Goal: Task Accomplishment & Management: Complete application form

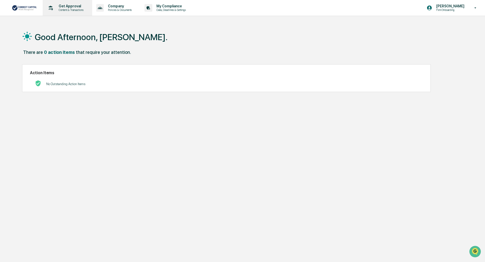
click at [69, 8] on p "Get Approval" at bounding box center [70, 6] width 31 height 4
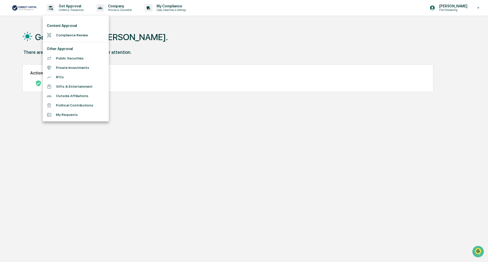
click at [66, 35] on li "Compliance Review" at bounding box center [76, 34] width 66 height 9
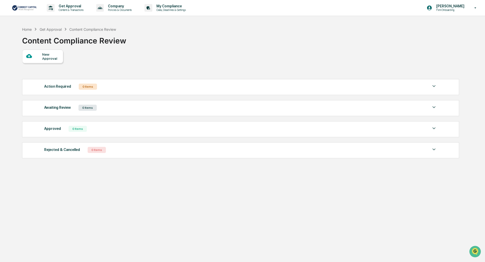
click at [47, 58] on div "New Approval" at bounding box center [50, 56] width 17 height 8
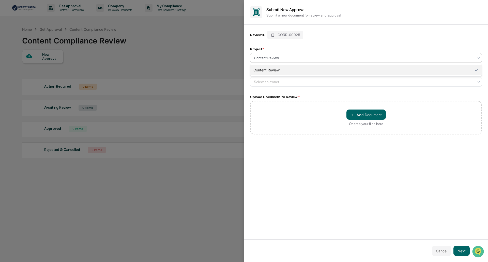
click at [274, 57] on div at bounding box center [364, 57] width 220 height 5
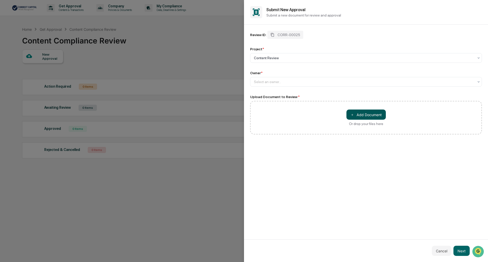
click at [363, 115] on button "＋ Add Document" at bounding box center [365, 114] width 39 height 10
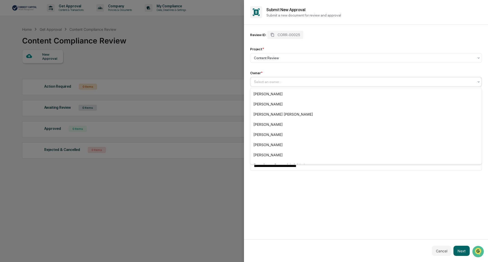
click at [261, 82] on div at bounding box center [364, 81] width 220 height 5
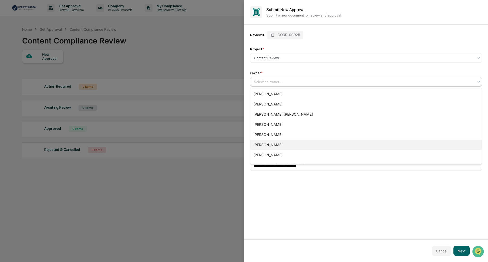
click at [267, 145] on div "[PERSON_NAME]" at bounding box center [365, 145] width 231 height 10
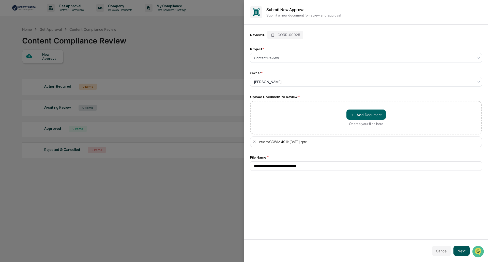
click at [462, 250] on button "Next" at bounding box center [461, 251] width 16 height 10
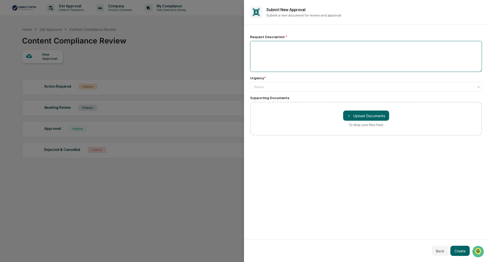
click at [273, 46] on textarea at bounding box center [366, 56] width 232 height 31
type textarea "**********"
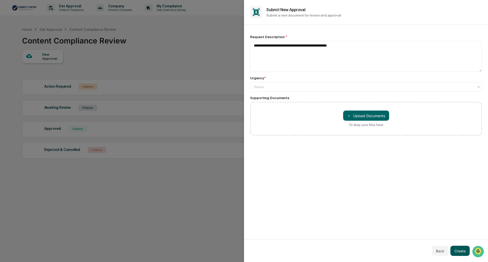
click at [462, 250] on button "Create" at bounding box center [459, 251] width 19 height 10
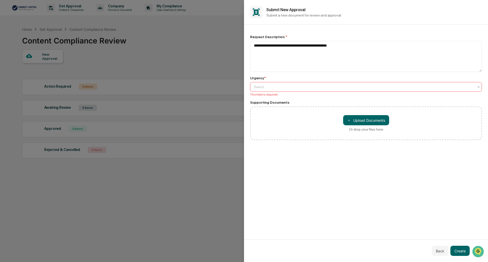
click at [266, 85] on div at bounding box center [364, 86] width 220 height 5
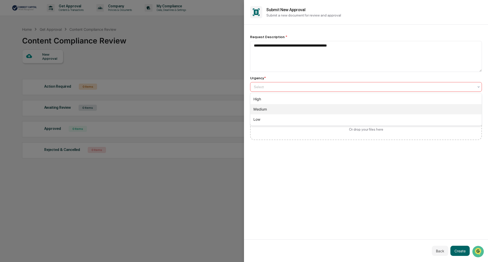
click at [262, 109] on div "Medium" at bounding box center [365, 109] width 231 height 10
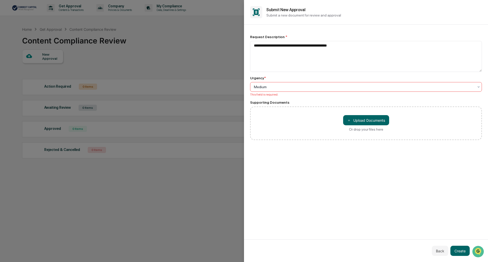
click at [257, 85] on div at bounding box center [364, 86] width 220 height 5
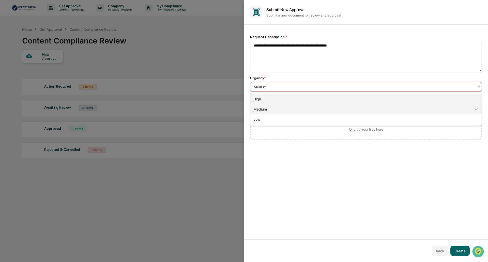
click at [260, 100] on div "High" at bounding box center [365, 99] width 231 height 10
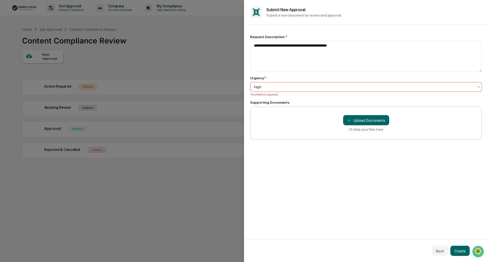
click at [261, 82] on div "Urgency * option High, selected. High This field is required." at bounding box center [366, 86] width 232 height 20
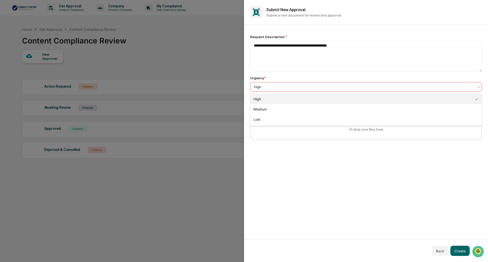
click at [262, 85] on div at bounding box center [364, 86] width 220 height 5
click at [261, 109] on div "Medium" at bounding box center [365, 109] width 231 height 10
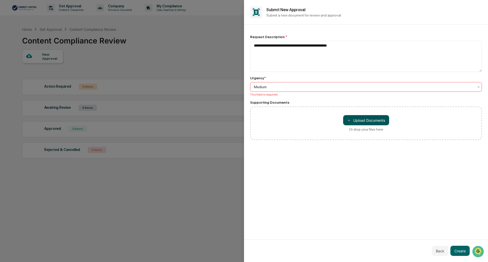
click at [364, 121] on button "＋ Upload Documents" at bounding box center [366, 120] width 46 height 10
click at [438, 249] on button "Back" at bounding box center [440, 251] width 17 height 10
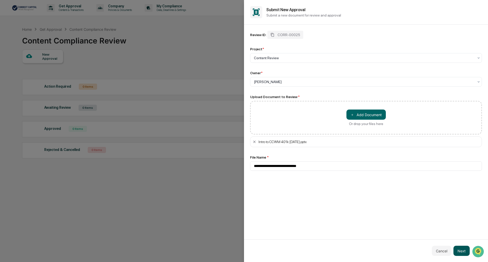
click at [461, 251] on button "Next" at bounding box center [461, 251] width 16 height 10
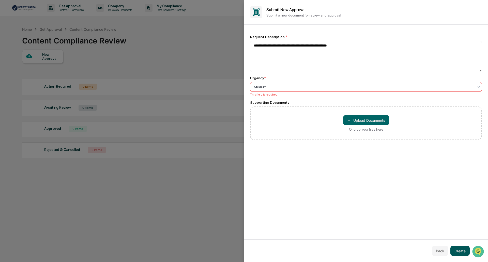
click at [457, 248] on button "Create" at bounding box center [459, 251] width 19 height 10
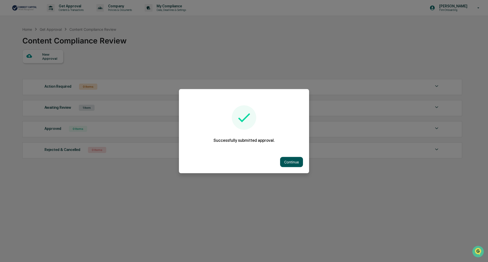
click at [292, 158] on button "Continue" at bounding box center [291, 162] width 23 height 10
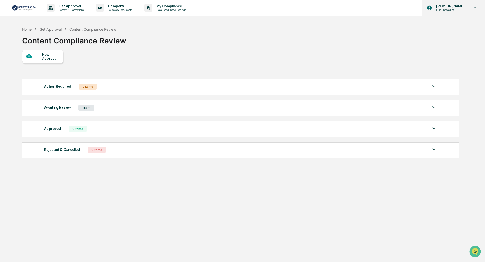
click at [441, 5] on p "[PERSON_NAME]" at bounding box center [449, 6] width 35 height 4
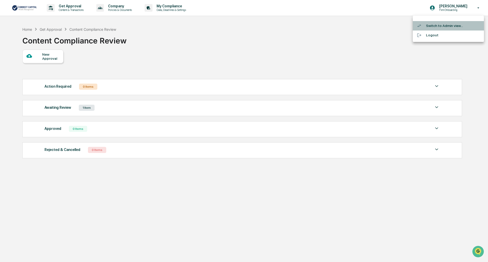
click at [434, 26] on li "Switch to Admin view..." at bounding box center [448, 25] width 71 height 9
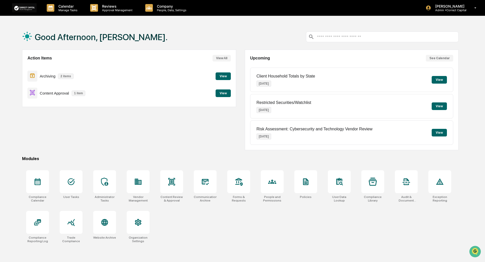
click at [222, 91] on button "View" at bounding box center [223, 93] width 15 height 8
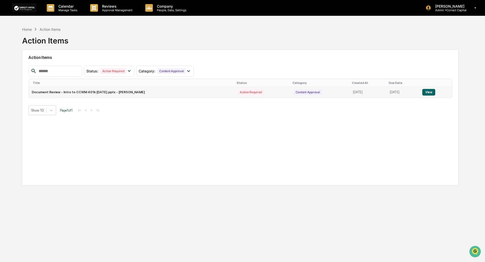
click at [427, 90] on button "View" at bounding box center [428, 92] width 13 height 7
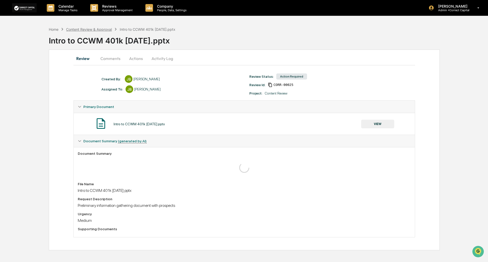
click at [85, 29] on div "Content Review & Approval" at bounding box center [89, 29] width 46 height 4
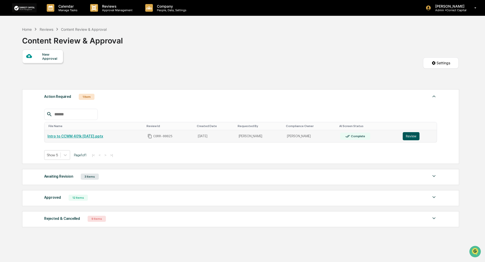
click at [409, 138] on button "Review" at bounding box center [411, 136] width 17 height 8
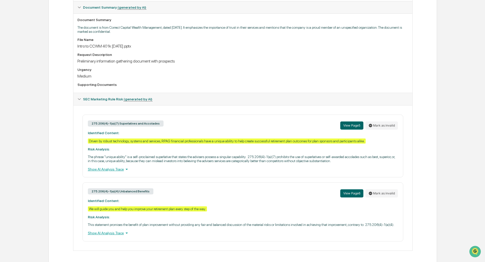
scroll to position [135, 0]
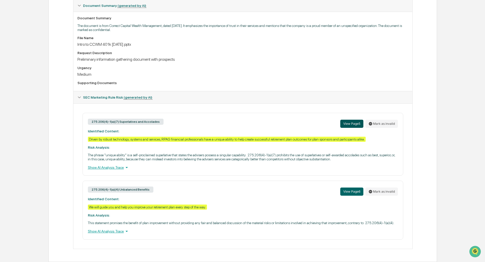
click at [354, 122] on button "View Page 5" at bounding box center [351, 124] width 23 height 8
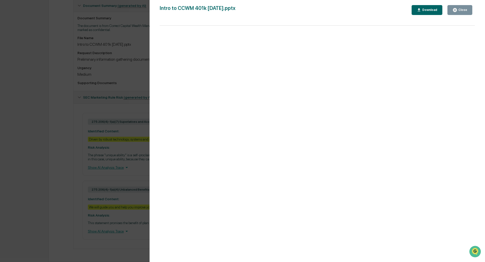
click at [465, 8] on div "Close" at bounding box center [462, 10] width 10 height 4
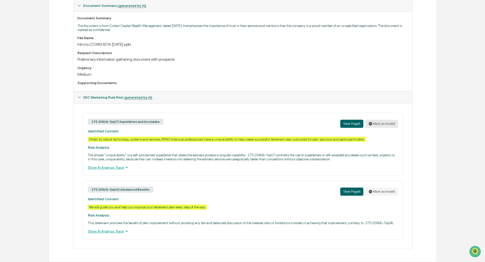
click at [378, 123] on button "Mark as invalid" at bounding box center [382, 124] width 33 height 8
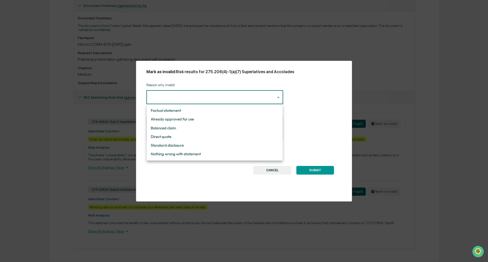
click at [161, 93] on body "Calendar Manage Tasks Reviews Approval Management Company People, Data, Setting…" at bounding box center [244, 63] width 488 height 397
click at [276, 169] on div at bounding box center [244, 131] width 488 height 262
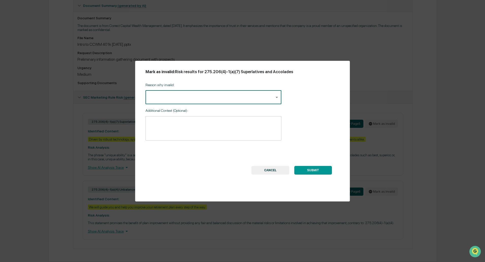
click at [276, 169] on button "CANCEL" at bounding box center [270, 170] width 38 height 9
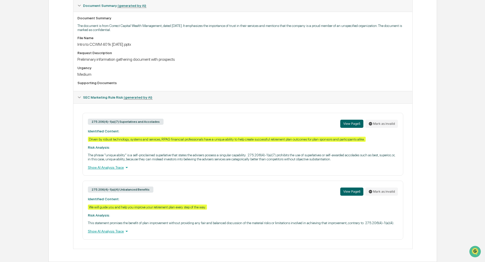
click at [97, 167] on div "Show AI Analysis Trace" at bounding box center [243, 168] width 310 height 6
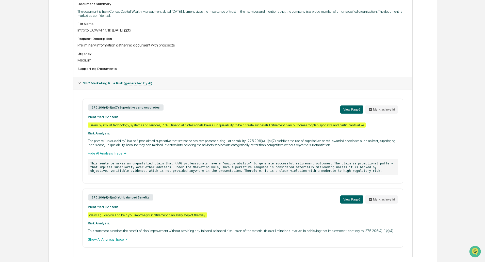
scroll to position [157, 0]
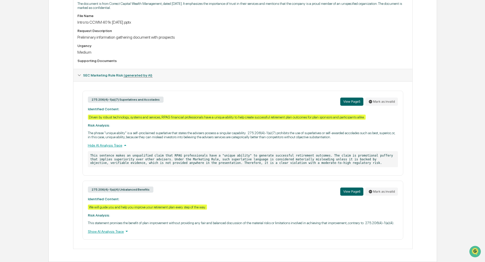
click at [201, 118] on div "Driven by robust technology, systems and services, RPAG financial professionals…" at bounding box center [227, 117] width 278 height 5
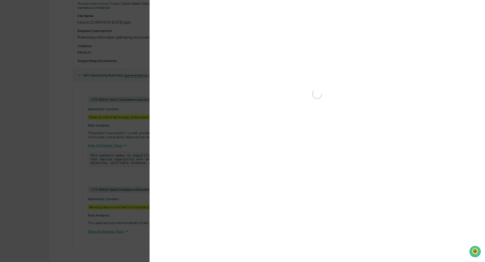
click at [201, 118] on div "Version History" at bounding box center [242, 131] width 485 height 262
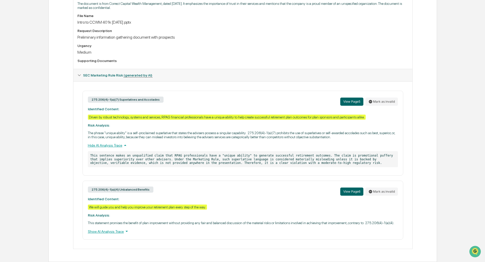
click at [158, 116] on div "Driven by robust technology, systems and services, RPAG financial professionals…" at bounding box center [227, 117] width 278 height 5
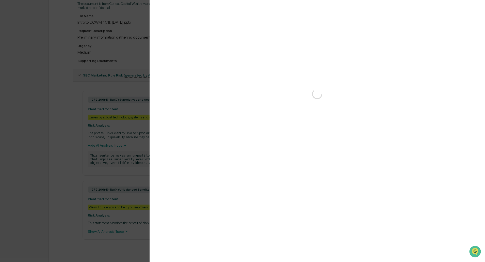
click at [158, 116] on div "Version History" at bounding box center [242, 131] width 485 height 262
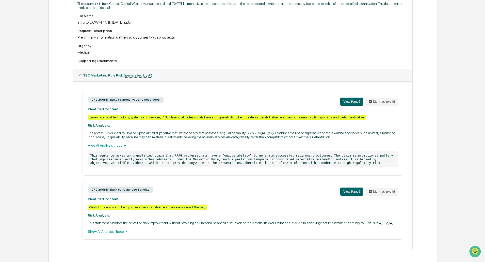
click at [106, 111] on div "275.206(4)-1(a)(7) Superlatives and Accolades View Page 5 Mark as invalid Ident…" at bounding box center [243, 133] width 321 height 85
click at [381, 100] on button "Mark as invalid" at bounding box center [382, 102] width 33 height 8
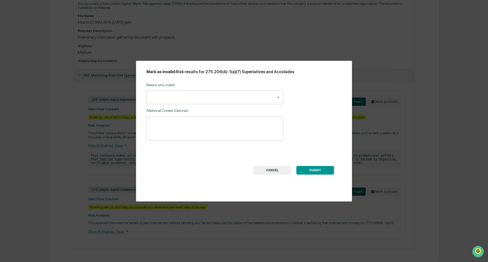
click at [188, 98] on body "Calendar Manage Tasks Reviews Approval Management Company People, Data, Setting…" at bounding box center [244, 52] width 488 height 419
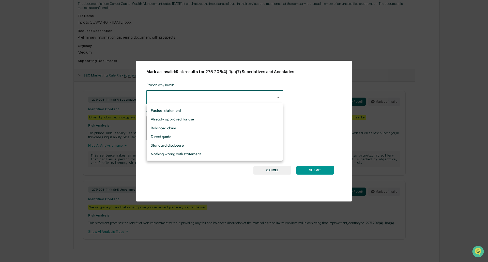
click at [178, 112] on li "Factual statement" at bounding box center [215, 110] width 136 height 9
type input "**********"
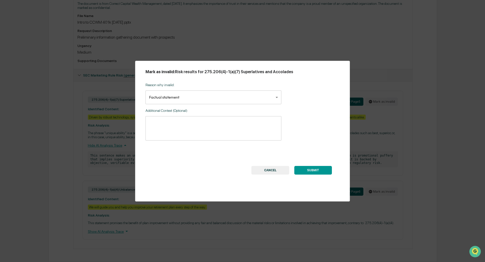
click at [167, 118] on div "* ​" at bounding box center [214, 128] width 136 height 24
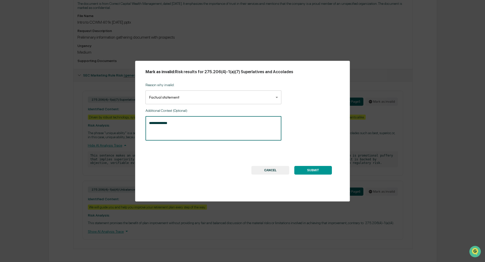
type textarea "**********"
click at [312, 169] on button "SUBMIT" at bounding box center [313, 170] width 38 height 9
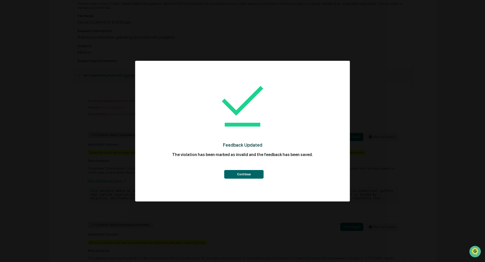
click at [251, 173] on button "Continue" at bounding box center [243, 174] width 39 height 9
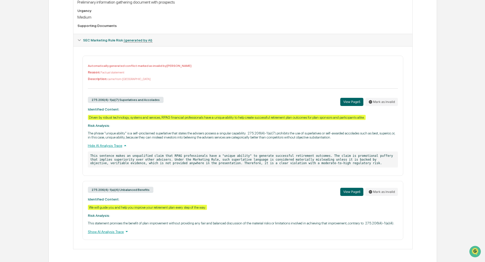
scroll to position [193, 0]
click at [354, 189] on button "View Page 6" at bounding box center [351, 191] width 23 height 8
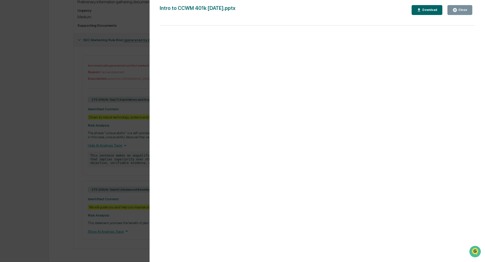
click at [135, 210] on div "Version History 10/14/2025, 08:54 PM John Biedenstein Intro to CCWM 401k June 2…" at bounding box center [242, 131] width 485 height 262
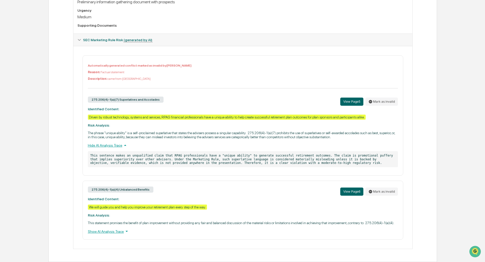
click at [139, 205] on div "We will guide you and help you improve your retirement plan every step of the w…" at bounding box center [147, 206] width 119 height 5
click at [139, 205] on div "Version History" at bounding box center [242, 131] width 485 height 262
click at [377, 191] on button "Mark as invalid" at bounding box center [382, 191] width 33 height 8
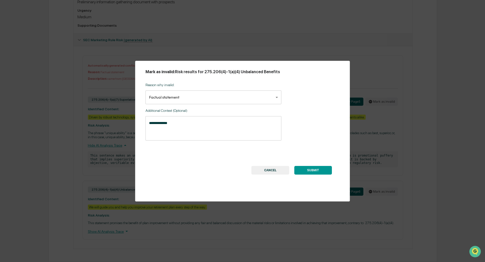
click at [169, 124] on textarea "**********" at bounding box center [213, 128] width 129 height 16
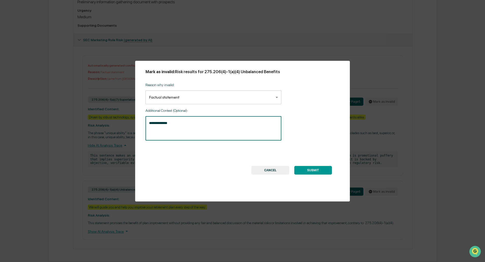
click at [169, 124] on textarea "**********" at bounding box center [213, 128] width 129 height 16
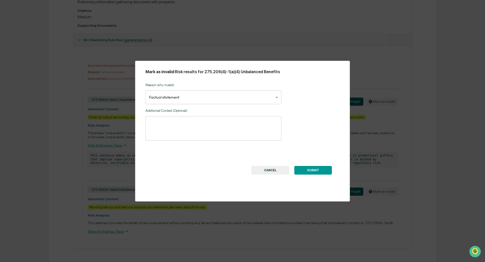
click at [318, 170] on button "SUBMIT" at bounding box center [313, 170] width 38 height 9
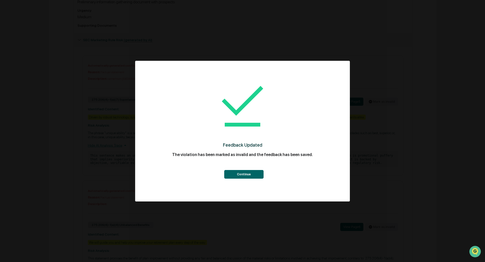
click at [242, 173] on button "Continue" at bounding box center [243, 174] width 39 height 9
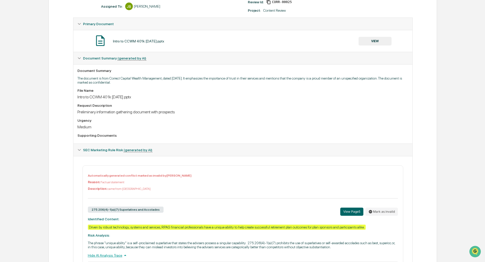
scroll to position [0, 0]
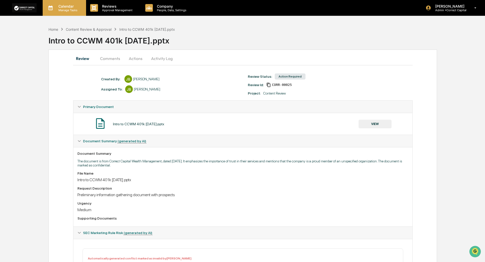
click at [66, 7] on p "Calendar" at bounding box center [67, 6] width 26 height 4
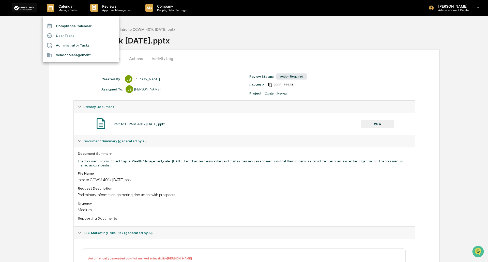
click at [223, 216] on div at bounding box center [244, 131] width 488 height 262
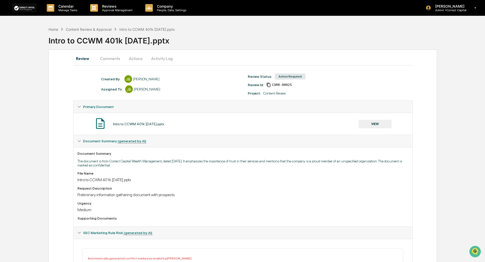
click at [142, 59] on button "Actions" at bounding box center [135, 58] width 23 height 12
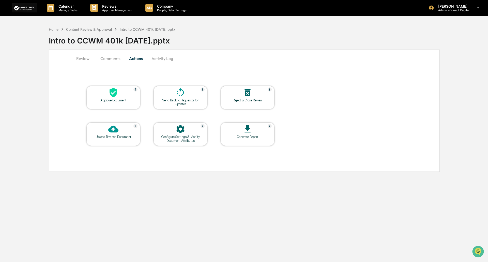
click at [115, 96] on icon at bounding box center [113, 92] width 8 height 9
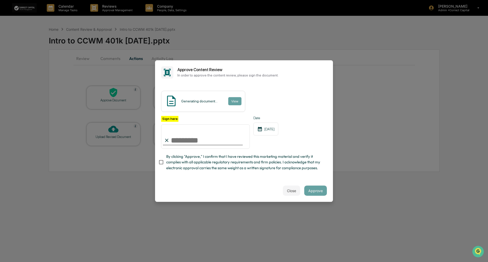
click at [175, 133] on input "Sign here" at bounding box center [205, 136] width 89 height 24
type input "**********"
click at [158, 162] on div "**********" at bounding box center [244, 132] width 178 height 95
click at [228, 97] on button "View" at bounding box center [234, 101] width 13 height 8
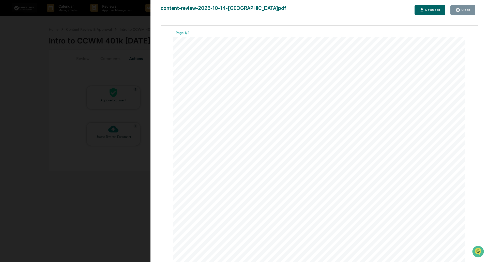
click at [465, 7] on button "Close" at bounding box center [462, 10] width 25 height 10
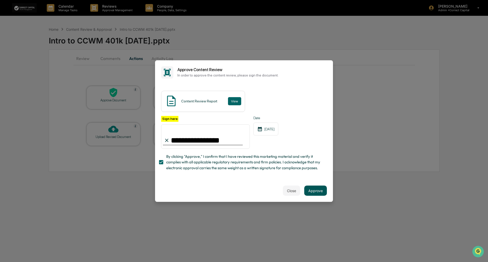
click at [316, 195] on button "Approve" at bounding box center [315, 190] width 23 height 10
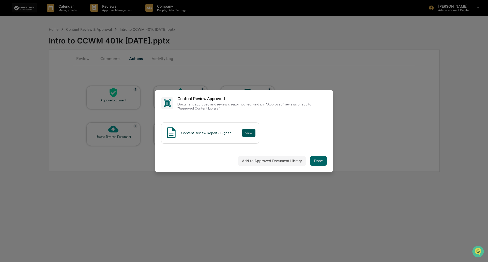
click at [245, 131] on button "View" at bounding box center [248, 133] width 13 height 8
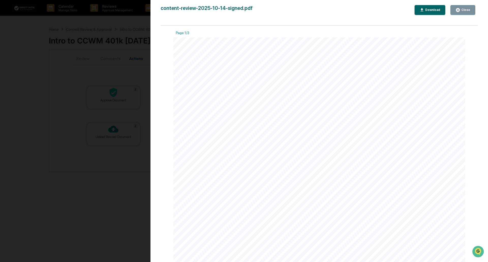
click at [433, 4] on div "Version History 10/14/2025, 09:01 PM John Biedenstein content-review-2025-10-14…" at bounding box center [318, 136] width 337 height 272
click at [430, 10] on div "Download" at bounding box center [432, 10] width 16 height 4
click at [424, 10] on icon "button" at bounding box center [421, 10] width 5 height 5
